Goal: Use online tool/utility: Use online tool/utility

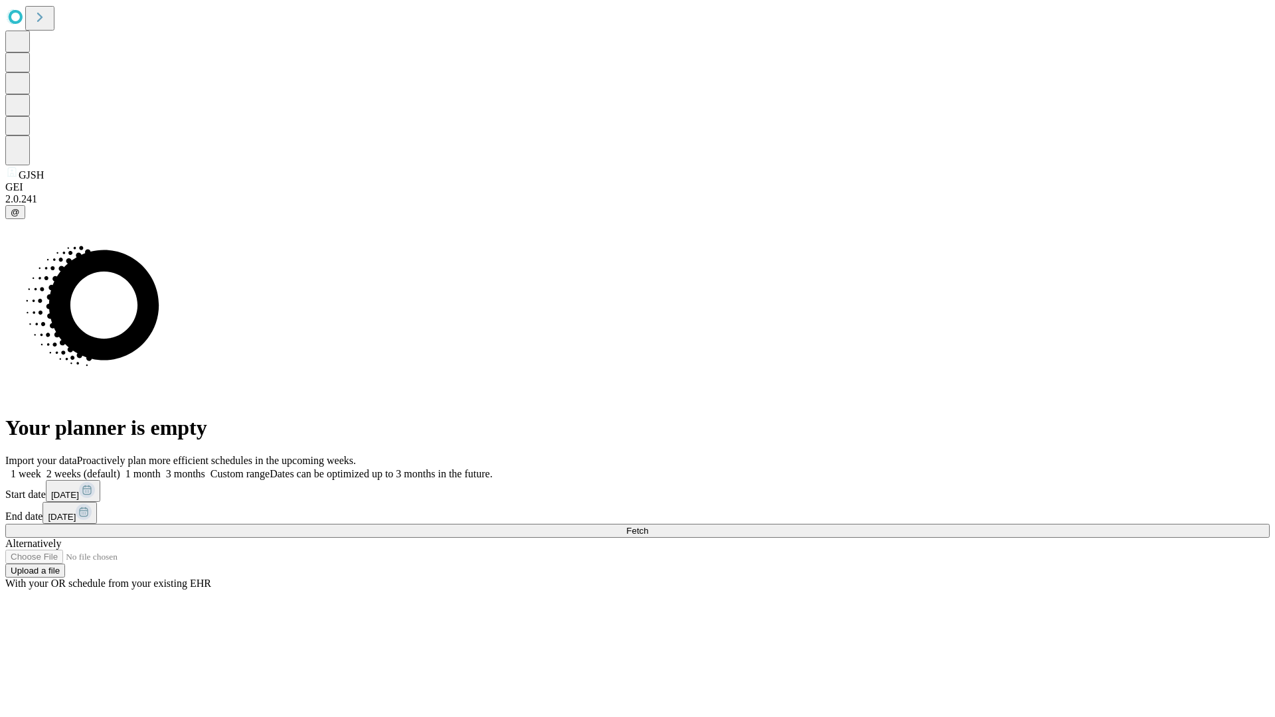
click at [648, 526] on span "Fetch" at bounding box center [637, 531] width 22 height 10
